Goal: Task Accomplishment & Management: Manage account settings

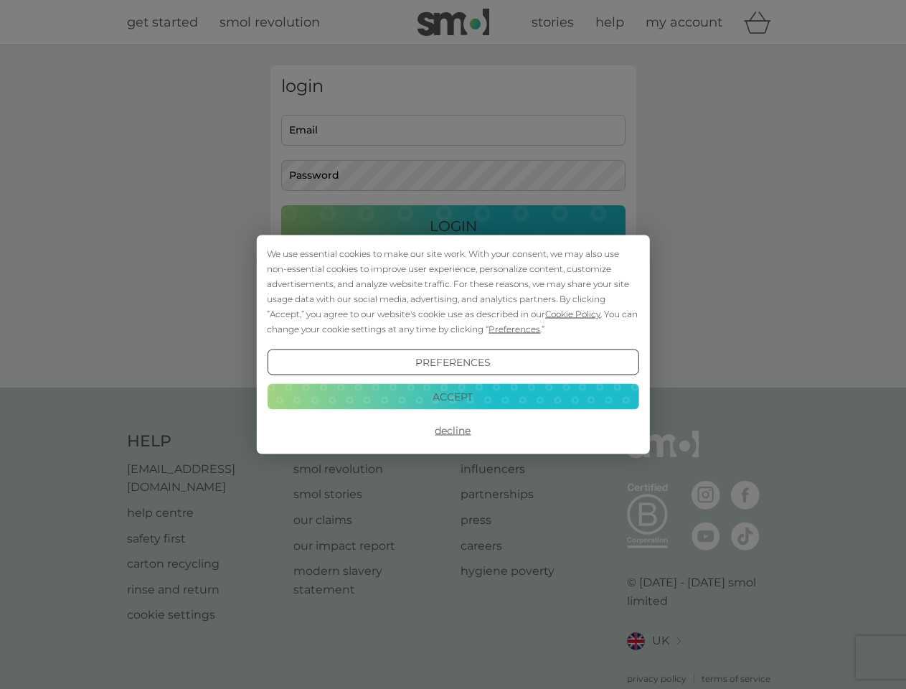
click at [573, 313] on span "Cookie Policy" at bounding box center [572, 313] width 55 height 11
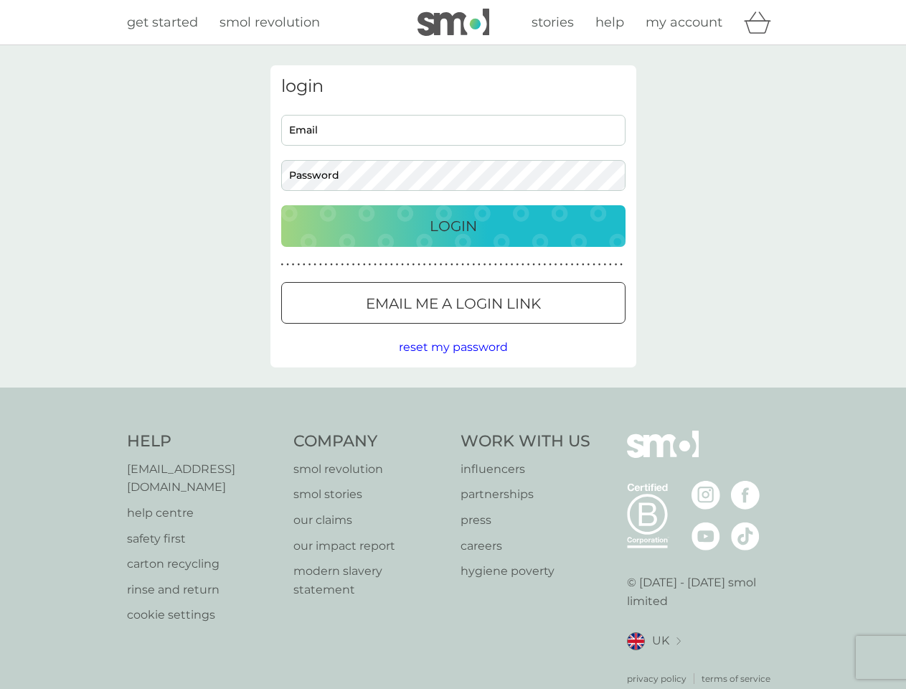
click at [513, 329] on div "login Email Password Login ● ● ● ● ● ● ● ● ● ● ● ● ● ● ● ● ● ● ● ● ● ● ● ● ● ● …" at bounding box center [453, 216] width 366 height 302
click at [453, 362] on div "login Email Password Login ● ● ● ● ● ● ● ● ● ● ● ● ● ● ● ● ● ● ● ● ● ● ● ● ● ● …" at bounding box center [453, 216] width 366 height 302
click at [453, 430] on div "Help [EMAIL_ADDRESS][DOMAIN_NAME] help centre safety first carton recycling rin…" at bounding box center [453, 557] width 653 height 255
click at [453, 396] on div "Help [EMAIL_ADDRESS][DOMAIN_NAME] help centre safety first carton recycling rin…" at bounding box center [453, 557] width 906 height 341
